Goal: Transaction & Acquisition: Download file/media

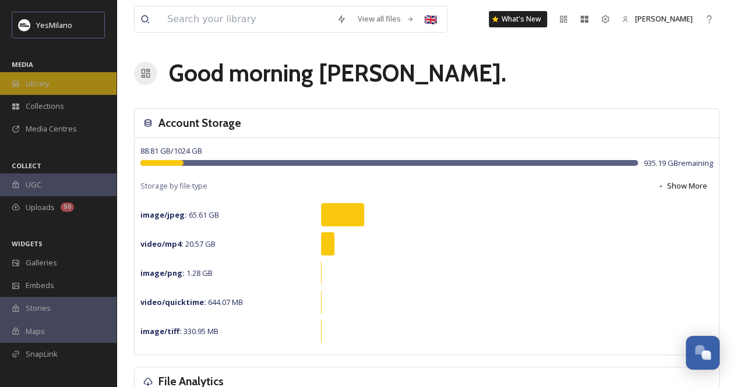
click at [64, 79] on div "Library" at bounding box center [58, 83] width 116 height 23
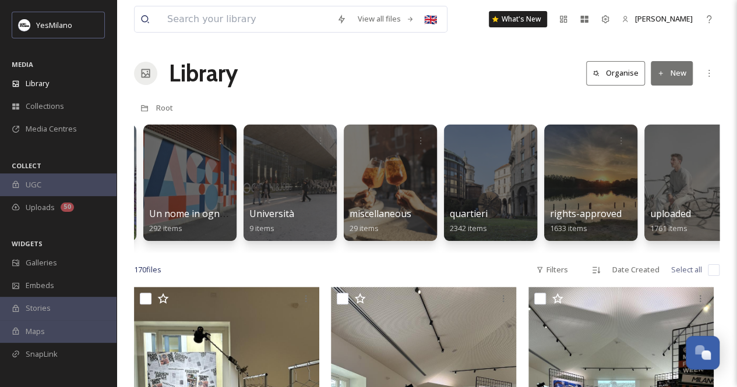
scroll to position [0, 2921]
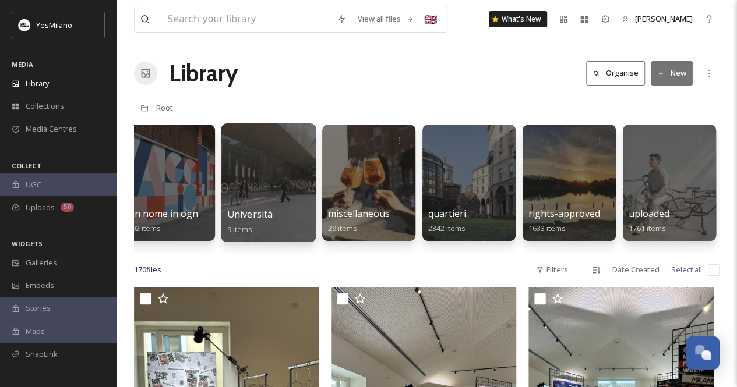
click at [262, 186] on div at bounding box center [268, 182] width 95 height 119
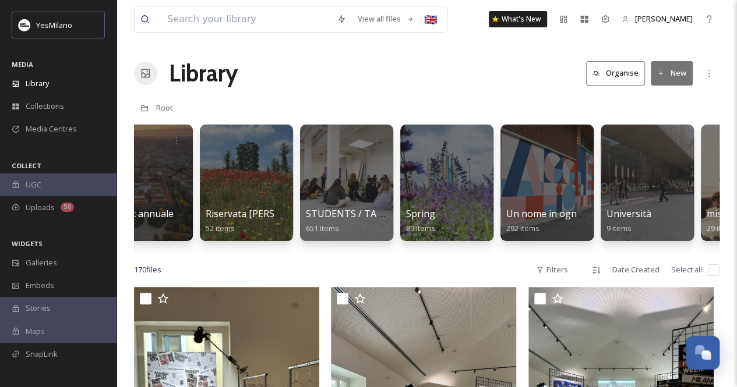
scroll to position [0, 2526]
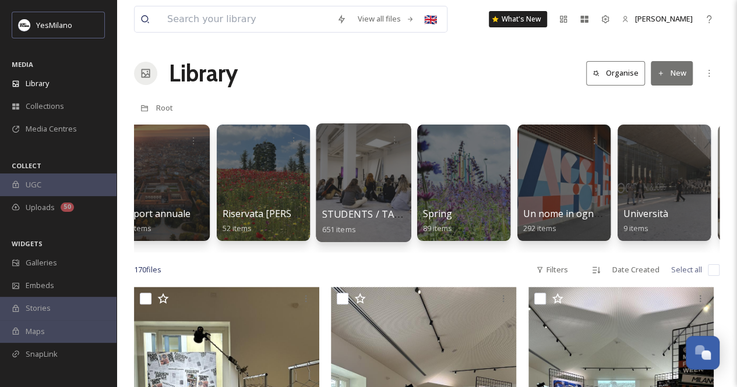
click at [354, 187] on div at bounding box center [363, 182] width 95 height 119
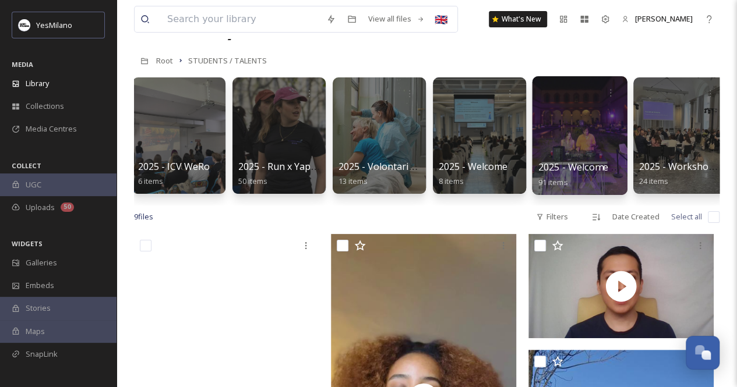
scroll to position [47, 0]
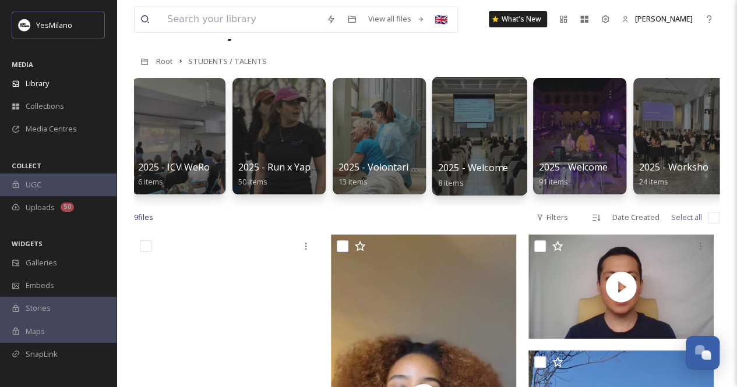
click at [489, 139] on div at bounding box center [479, 136] width 95 height 119
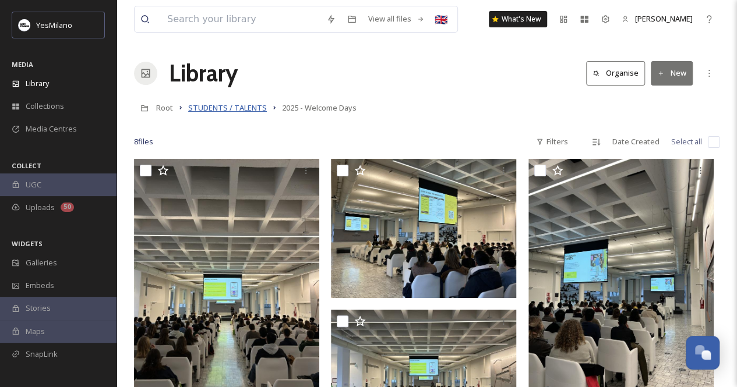
click at [216, 104] on span "STUDENTS / TALENTS" at bounding box center [227, 108] width 79 height 10
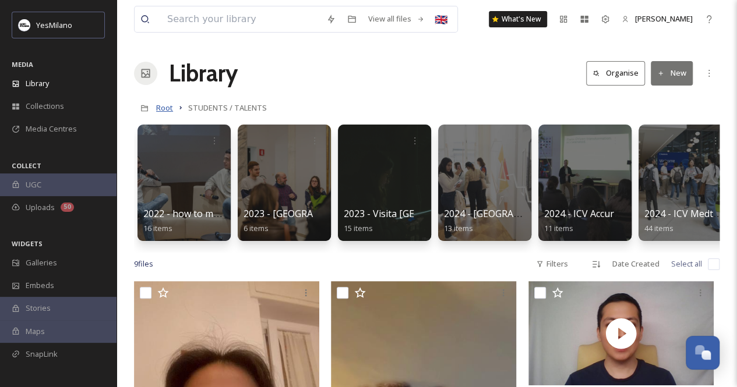
click at [163, 108] on span "Root" at bounding box center [164, 108] width 17 height 10
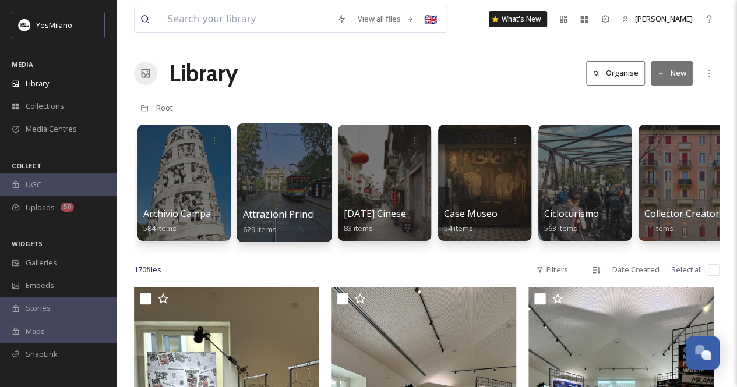
click at [266, 200] on div at bounding box center [283, 182] width 95 height 119
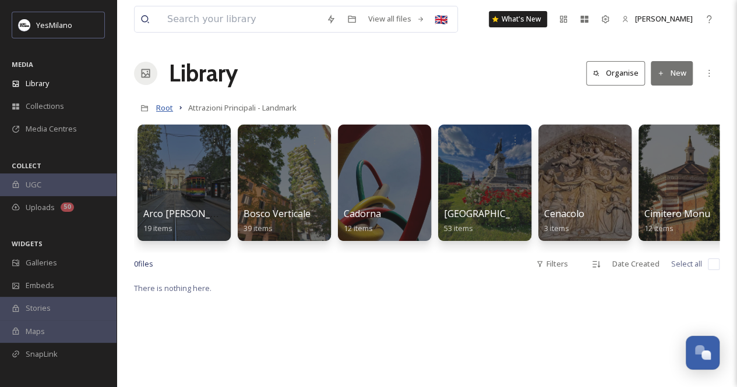
click at [161, 107] on span "Root" at bounding box center [164, 108] width 17 height 10
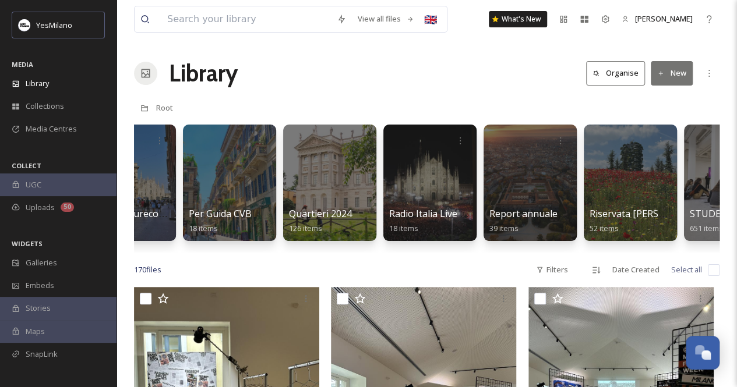
scroll to position [0, 2171]
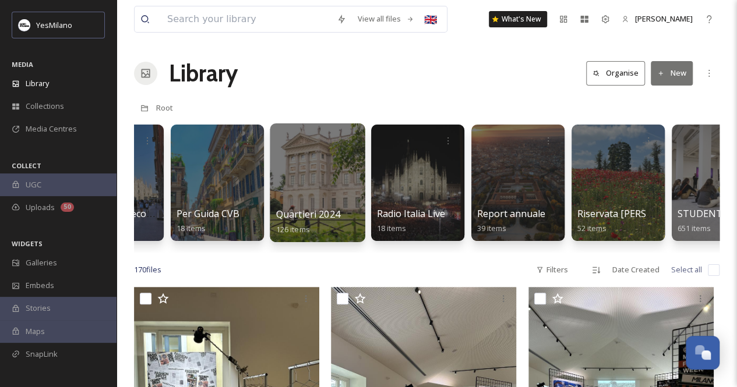
click at [340, 188] on div at bounding box center [317, 182] width 95 height 119
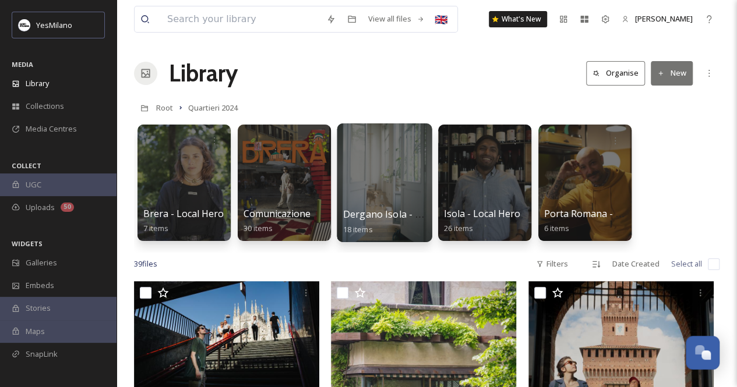
click at [392, 171] on div at bounding box center [384, 182] width 95 height 119
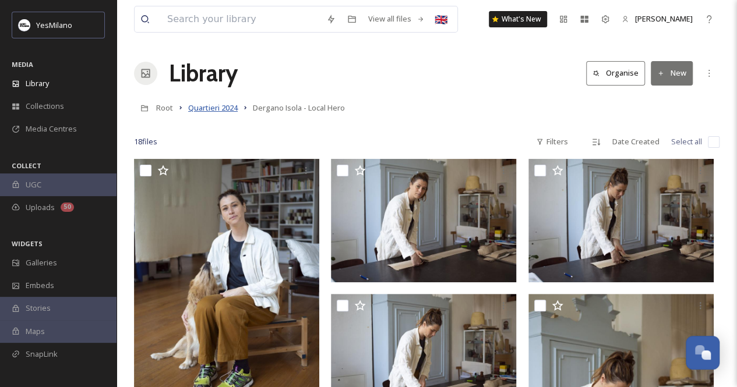
click at [217, 108] on span "Quartieri 2024" at bounding box center [213, 108] width 50 height 10
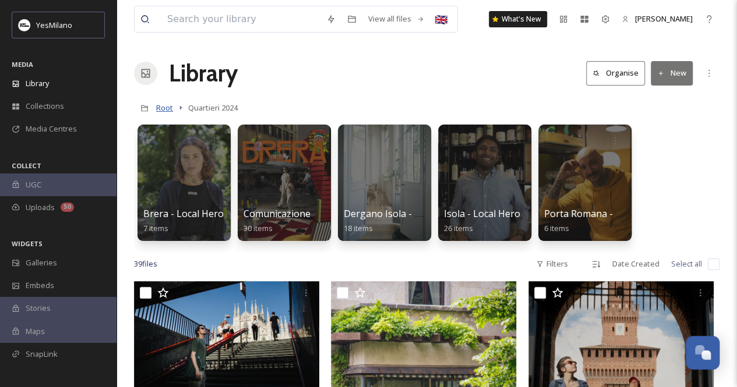
click at [168, 111] on span "Root" at bounding box center [164, 108] width 17 height 10
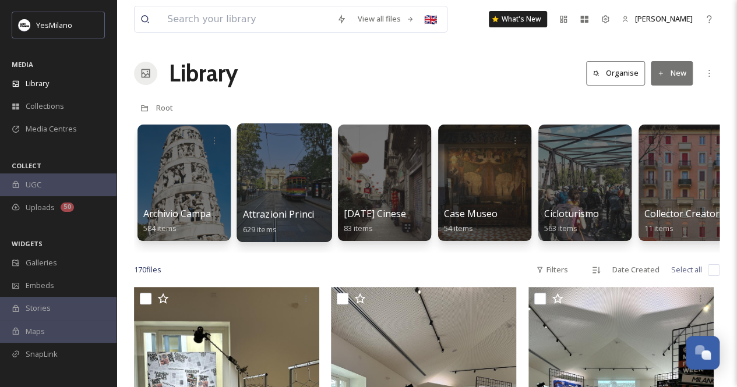
click at [285, 183] on div at bounding box center [283, 182] width 95 height 119
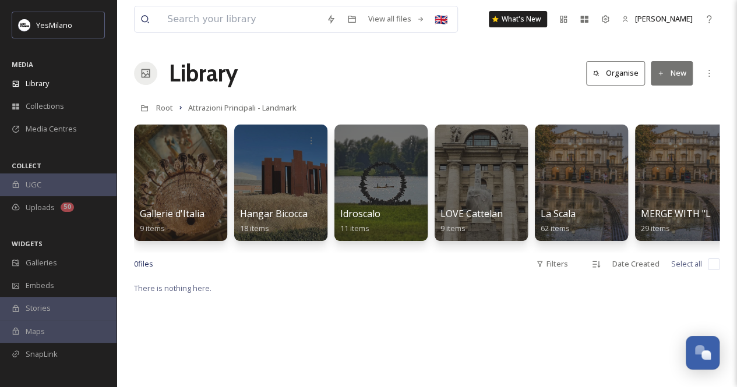
scroll to position [0, 1151]
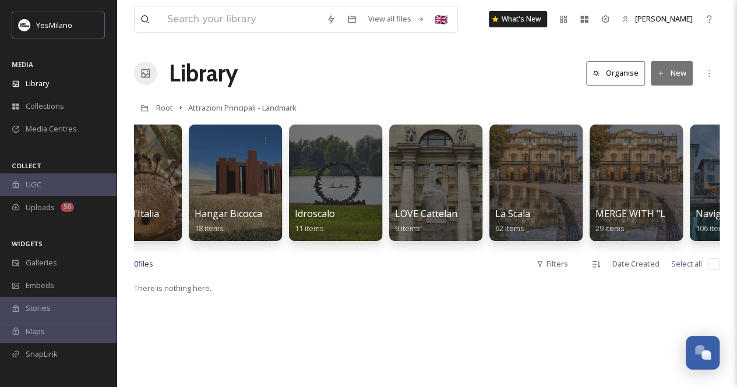
click at [166, 101] on link "Root" at bounding box center [164, 108] width 17 height 14
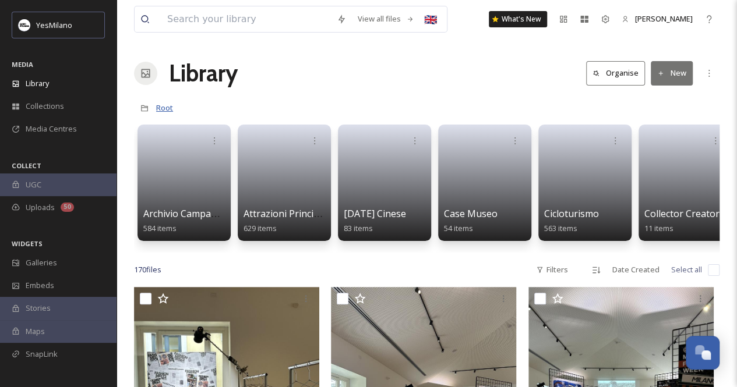
click at [160, 107] on span "Root" at bounding box center [164, 108] width 17 height 10
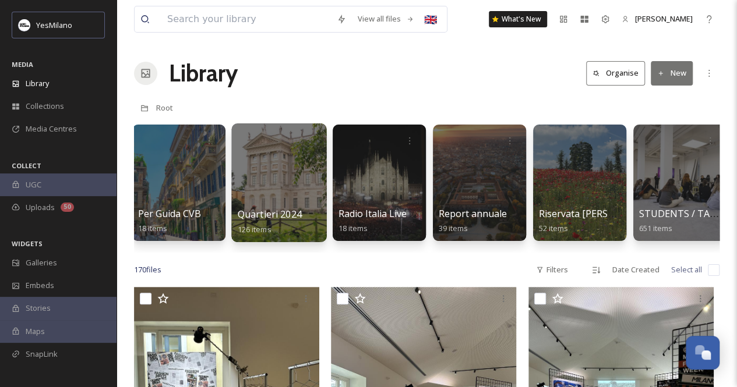
click at [250, 184] on div at bounding box center [278, 182] width 95 height 119
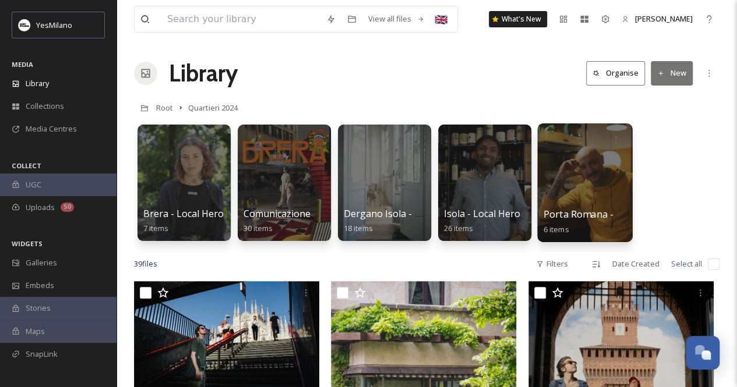
click at [576, 177] on div at bounding box center [584, 182] width 95 height 119
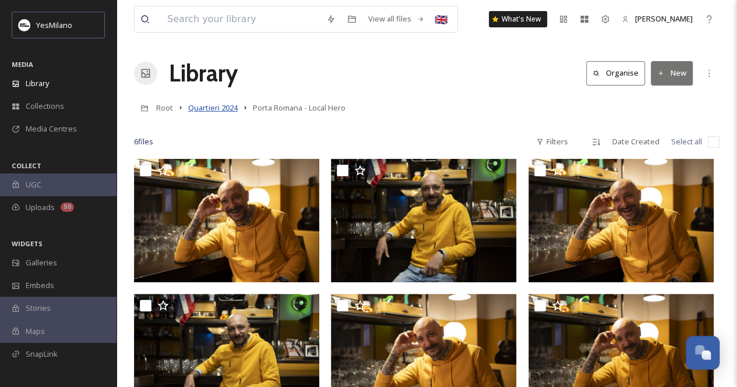
click at [213, 108] on span "Quartieri 2024" at bounding box center [213, 108] width 50 height 10
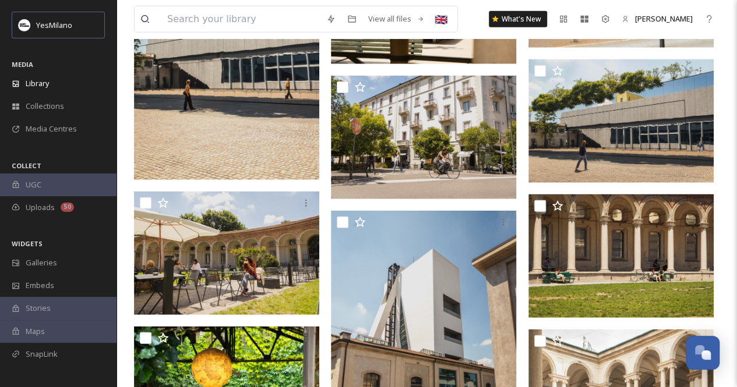
scroll to position [1426, 0]
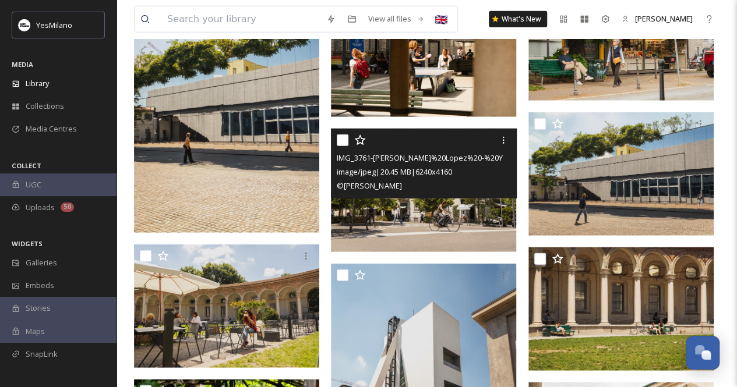
click at [437, 207] on img at bounding box center [423, 190] width 185 height 123
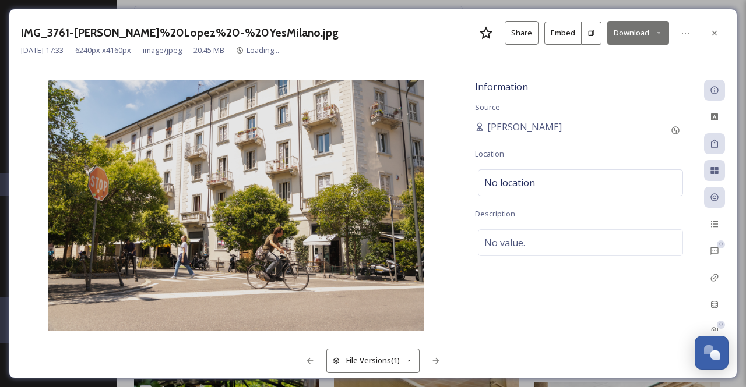
click at [649, 33] on button "Download" at bounding box center [638, 33] width 62 height 24
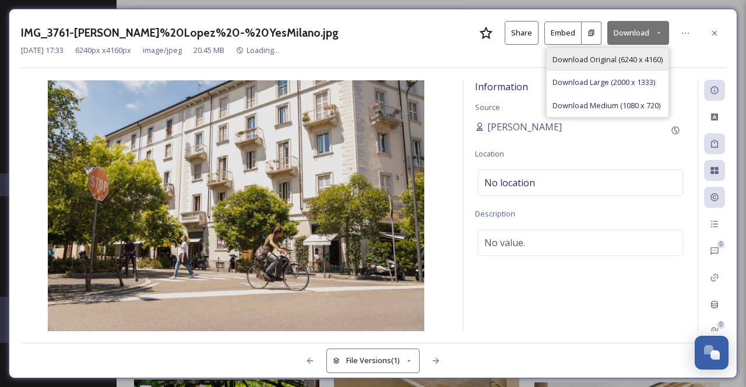
click at [629, 62] on span "Download Original (6240 x 4160)" at bounding box center [607, 59] width 110 height 11
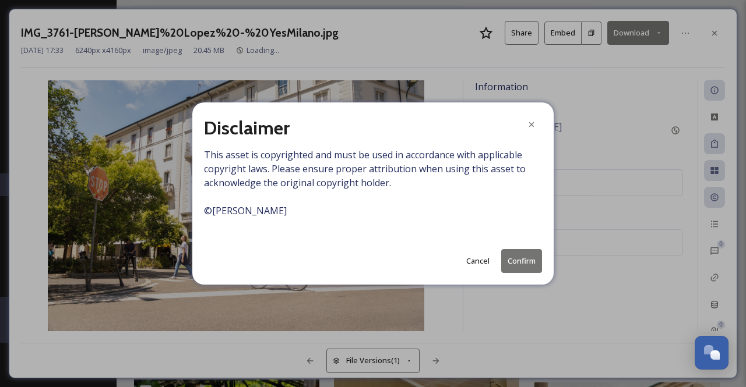
click at [514, 255] on button "Confirm" at bounding box center [521, 261] width 41 height 24
